Goal: Ask a question

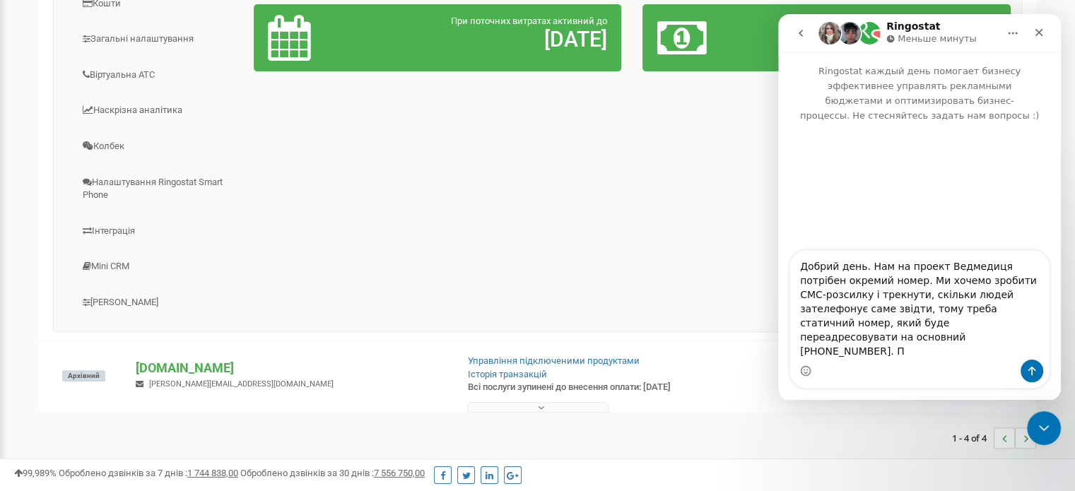
type textarea "Добрий день. Нам на проект Ведмедиця потрібен окремий номер. Ми хочемо зробити …"
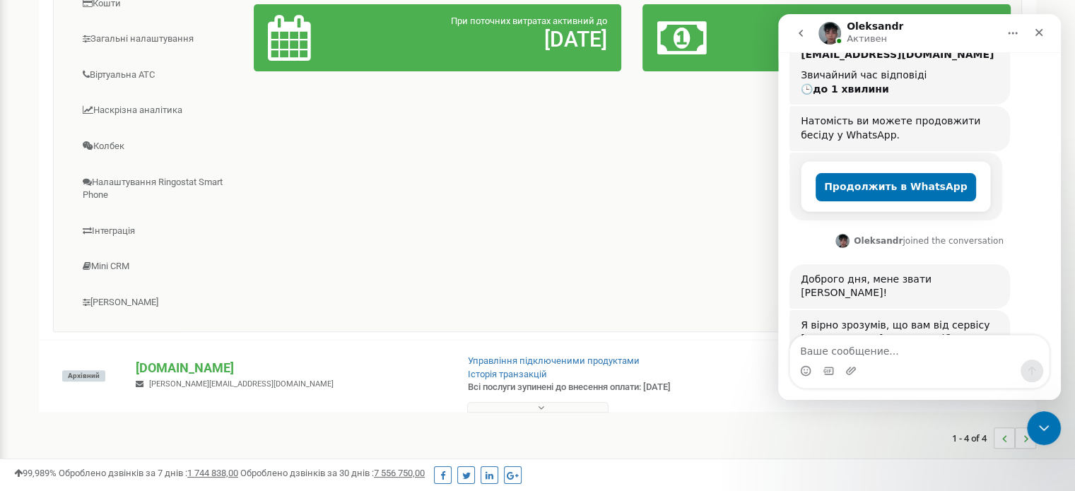
scroll to position [300, 0]
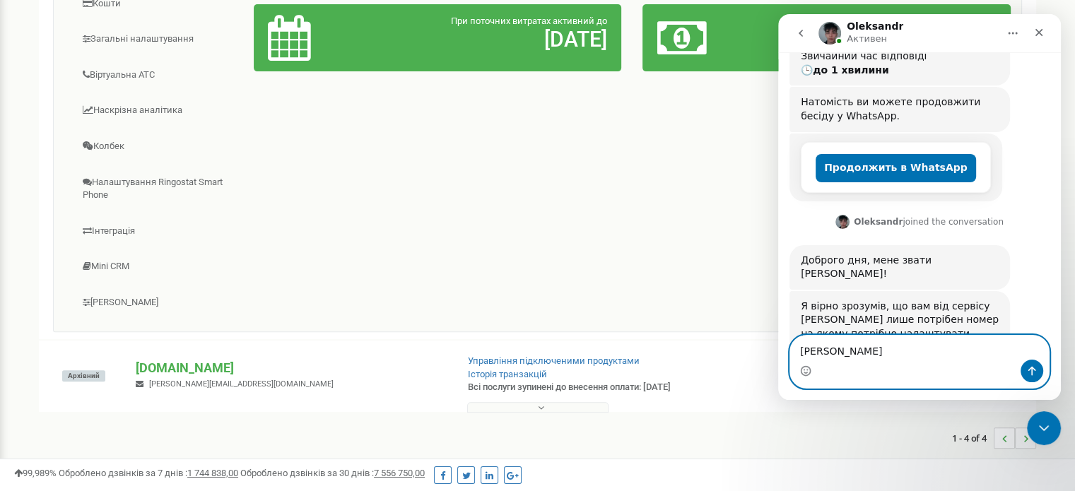
type textarea "Так"
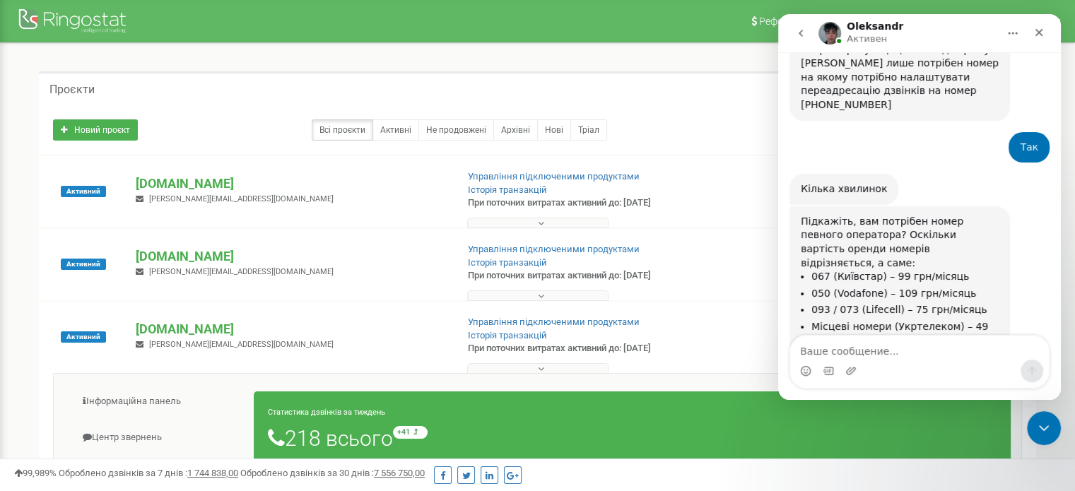
scroll to position [553, 0]
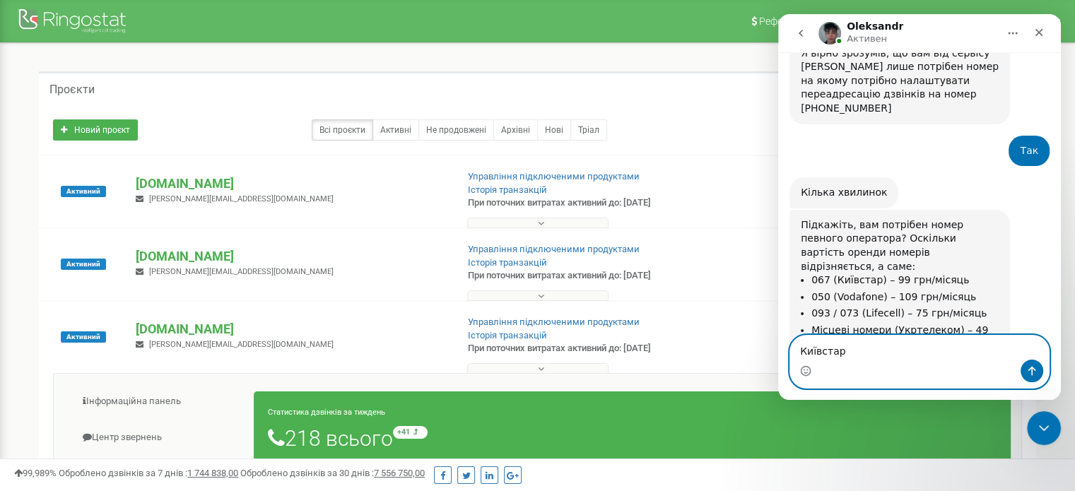
type textarea "Київстар"
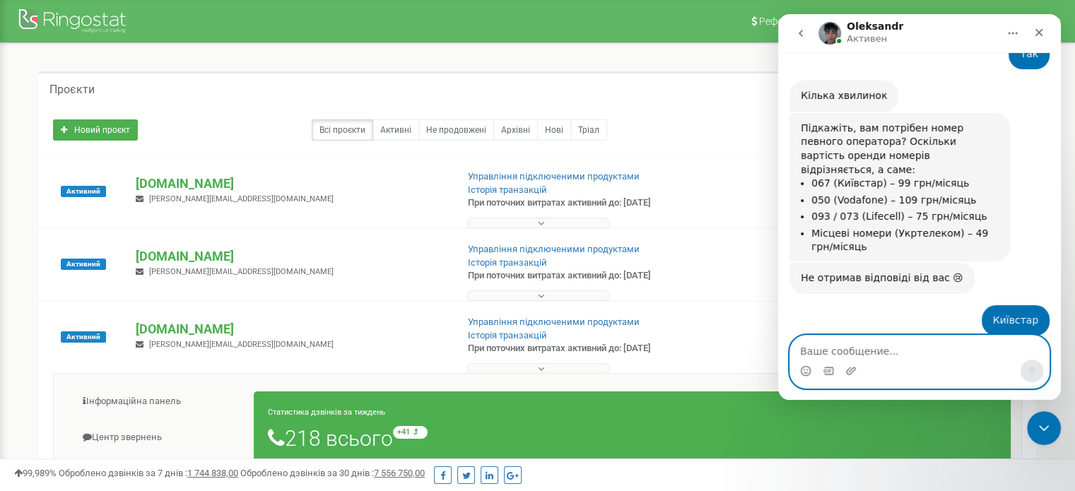
scroll to position [707, 0]
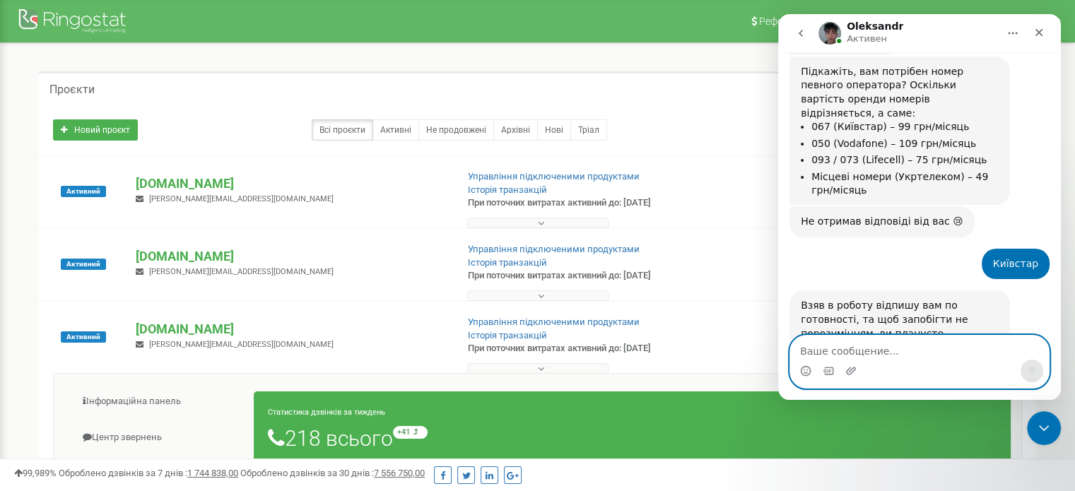
click at [860, 337] on textarea "Ваше сообщение..." at bounding box center [919, 348] width 259 height 24
type textarea "Ми його будемо вказувати в СМС"
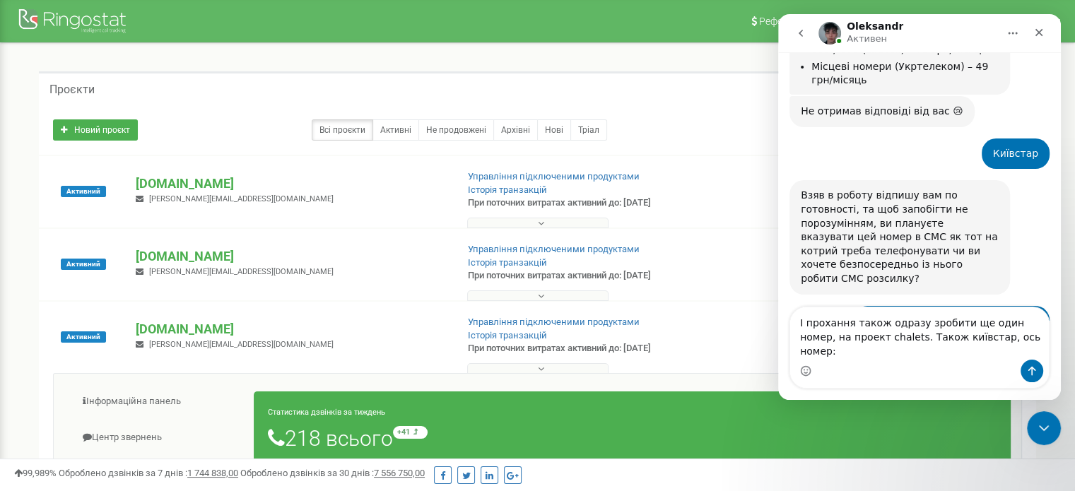
scroll to position [819, 0]
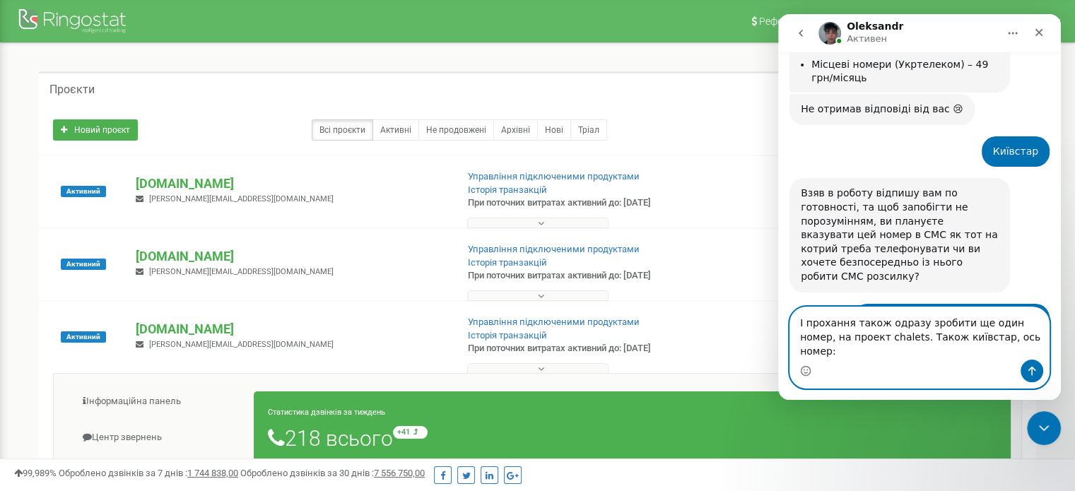
paste textarea "0732839770"
type textarea "І прохання також одразу зробити ще один номер, на проект chalets. Також київста…"
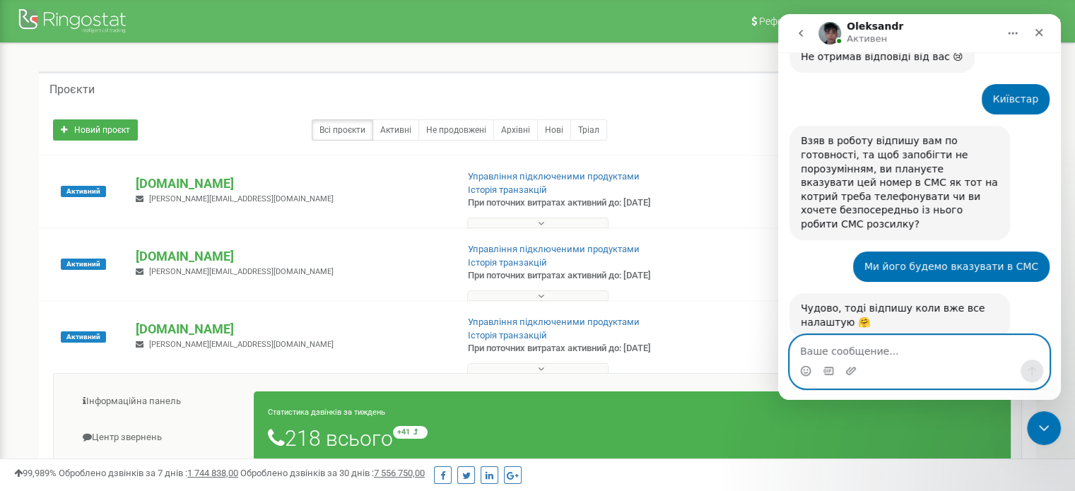
scroll to position [875, 0]
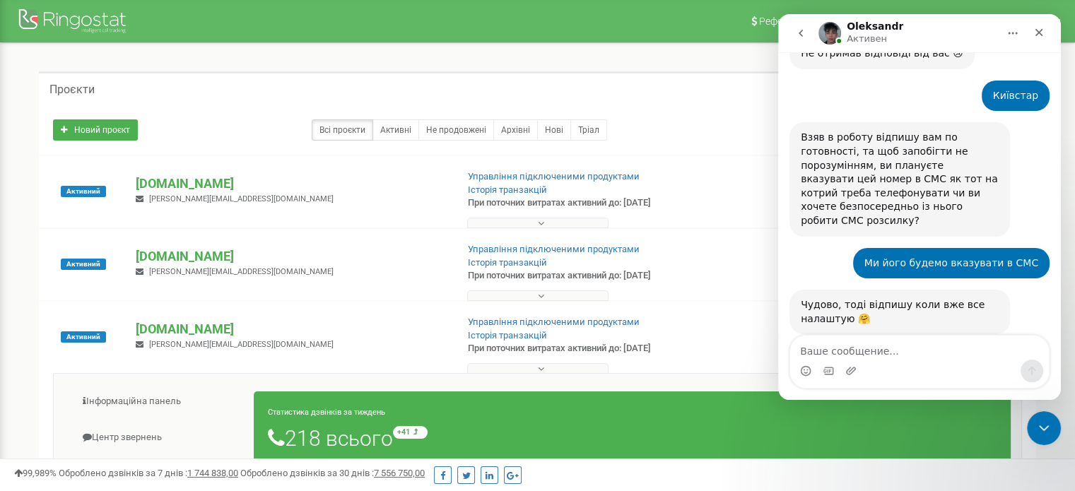
drag, startPoint x: 864, startPoint y: 219, endPoint x: 905, endPoint y: 206, distance: 42.2
click at [905, 298] on div "Чудово, тоді відпишу коли вже все налаштую 🤗" at bounding box center [900, 312] width 198 height 28
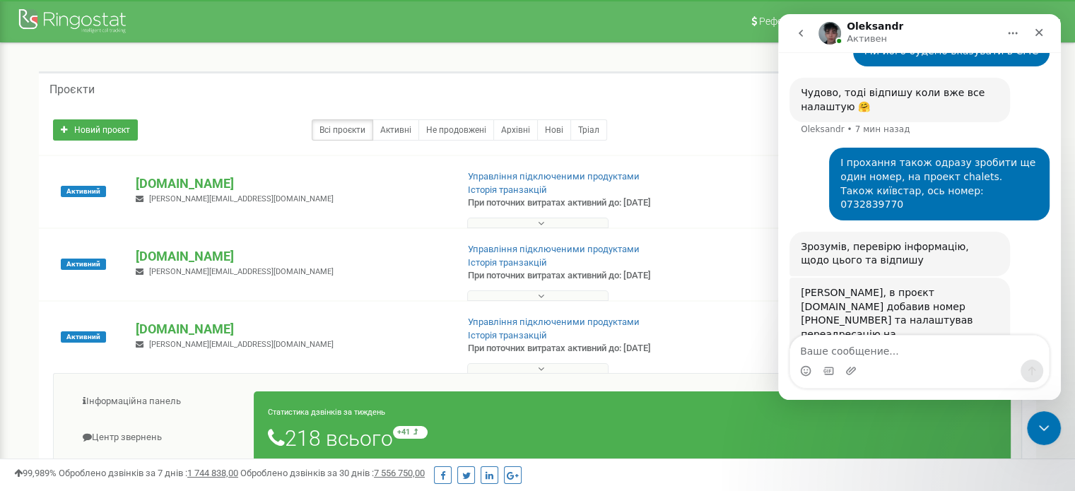
scroll to position [1088, 0]
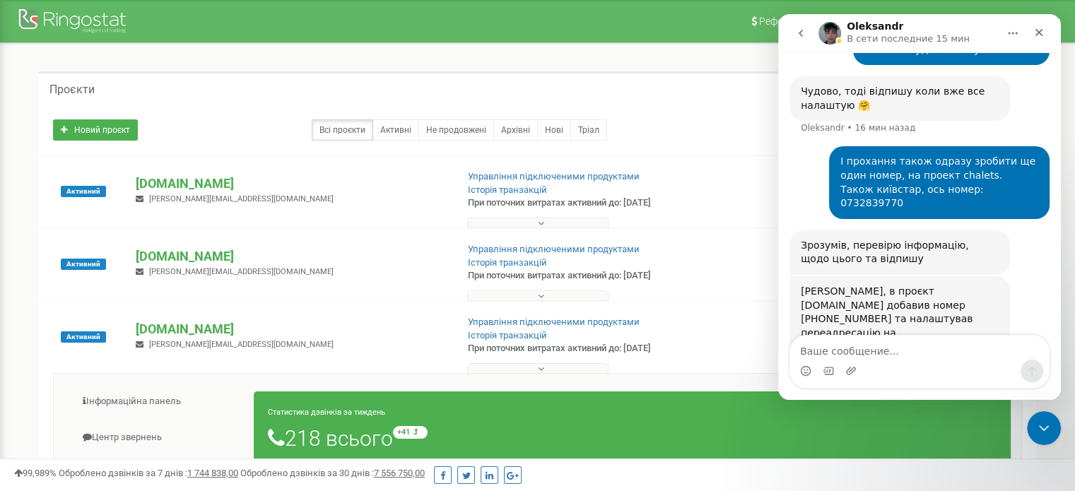
click at [901, 285] on div "[PERSON_NAME], в проєкт [DOMAIN_NAME] добавив номер [PHONE_NUMBER] та налаштува…" at bounding box center [900, 361] width 198 height 153
click at [902, 285] on div "[PERSON_NAME], в проєкт [DOMAIN_NAME] добавив номер [PHONE_NUMBER] та налаштува…" at bounding box center [900, 361] width 198 height 153
copy div "380671245938"
click at [936, 285] on div "[PERSON_NAME], в проєкт [DOMAIN_NAME] добавив номер [PHONE_NUMBER] та налаштува…" at bounding box center [900, 361] width 198 height 153
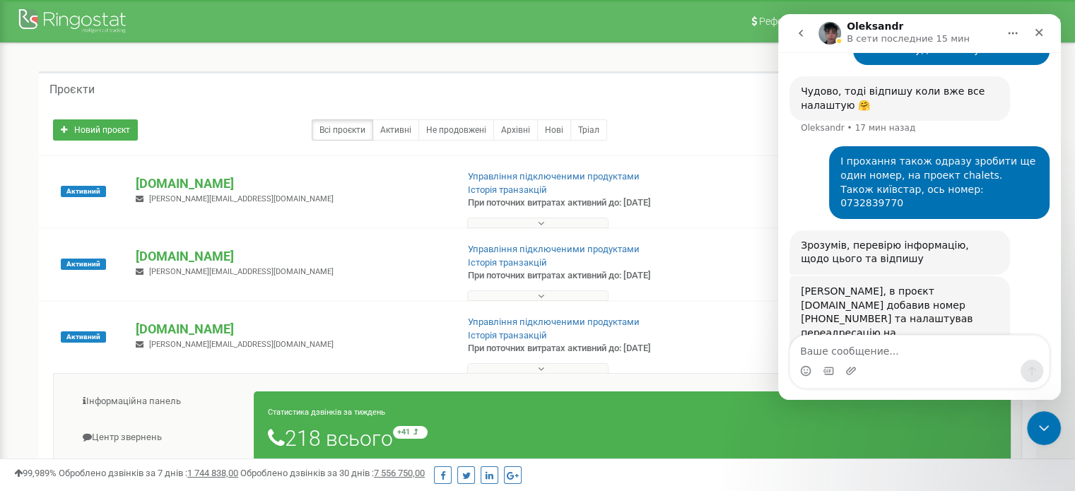
copy div "380671286813"
click at [885, 285] on div "[PERSON_NAME], в проєкт [DOMAIN_NAME] добавив номер [PHONE_NUMBER] та налаштува…" at bounding box center [900, 361] width 198 height 153
